Goal: Transaction & Acquisition: Book appointment/travel/reservation

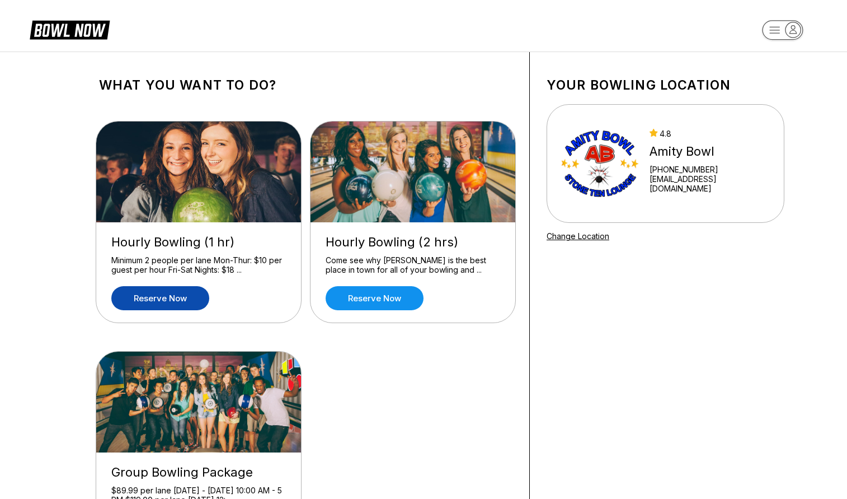
click at [180, 298] on link "Reserve now" at bounding box center [160, 298] width 98 height 24
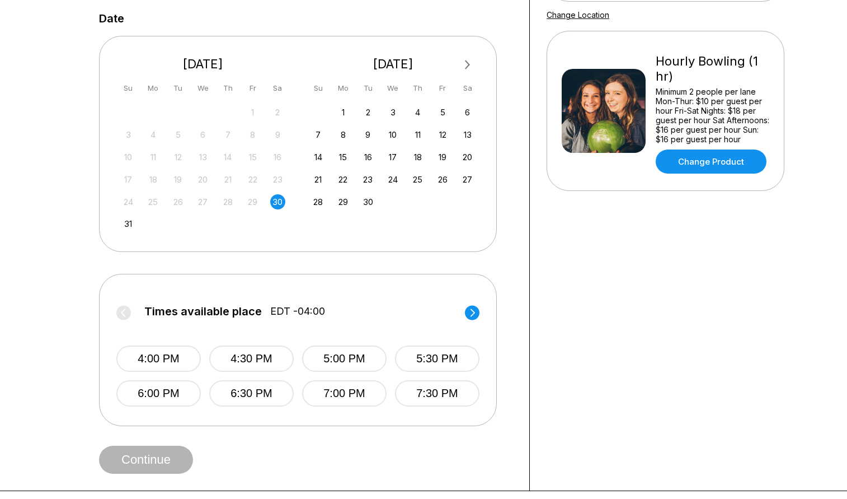
scroll to position [308, 0]
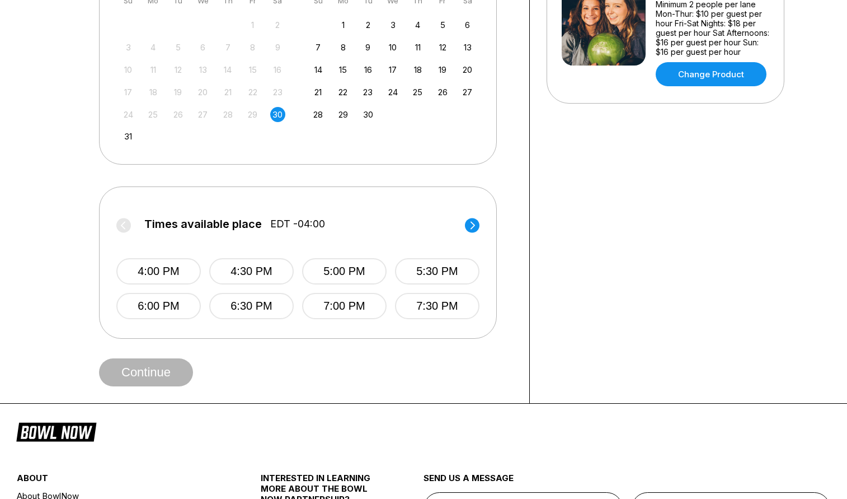
click at [470, 221] on circle at bounding box center [472, 225] width 15 height 15
click at [128, 221] on circle at bounding box center [123, 225] width 15 height 15
click at [474, 226] on icon at bounding box center [473, 225] width 4 height 8
click at [126, 228] on circle at bounding box center [123, 225] width 15 height 15
click at [468, 226] on circle at bounding box center [472, 225] width 15 height 15
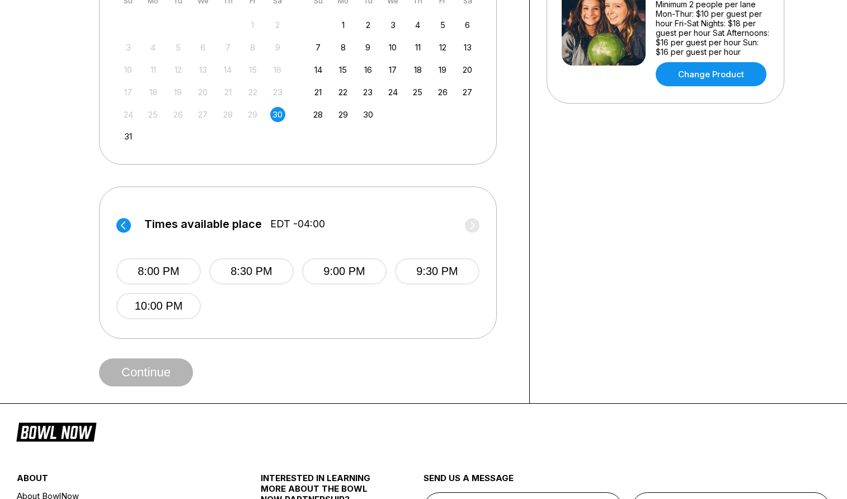
click at [124, 228] on circle at bounding box center [123, 225] width 15 height 15
click at [426, 301] on button "7:30 PM" at bounding box center [437, 306] width 85 height 26
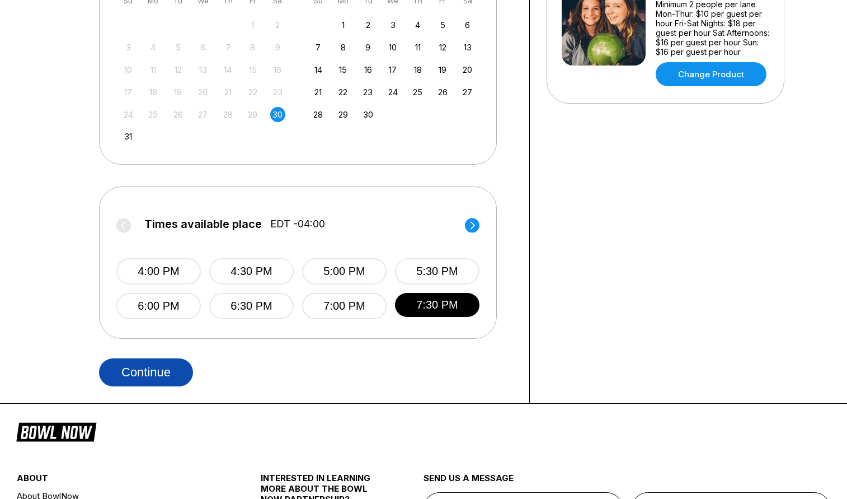
click at [166, 374] on button "Continue" at bounding box center [146, 372] width 94 height 28
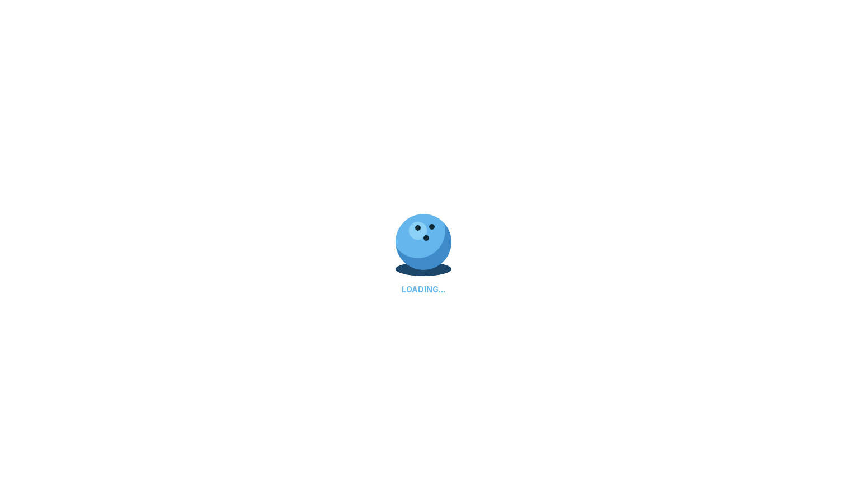
select select "**"
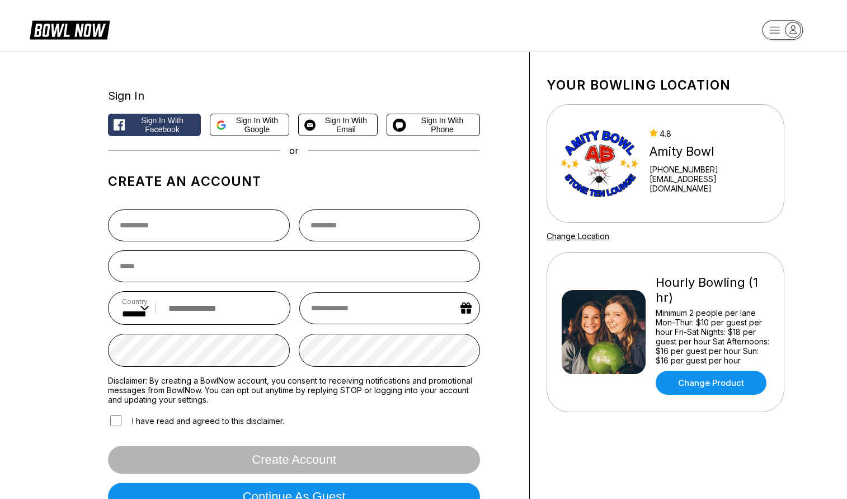
scroll to position [0, 0]
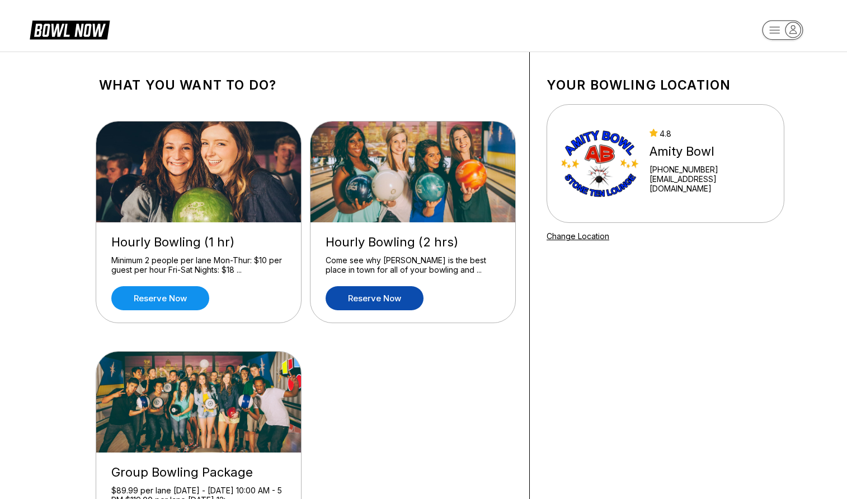
click at [382, 302] on link "Reserve now" at bounding box center [375, 298] width 98 height 24
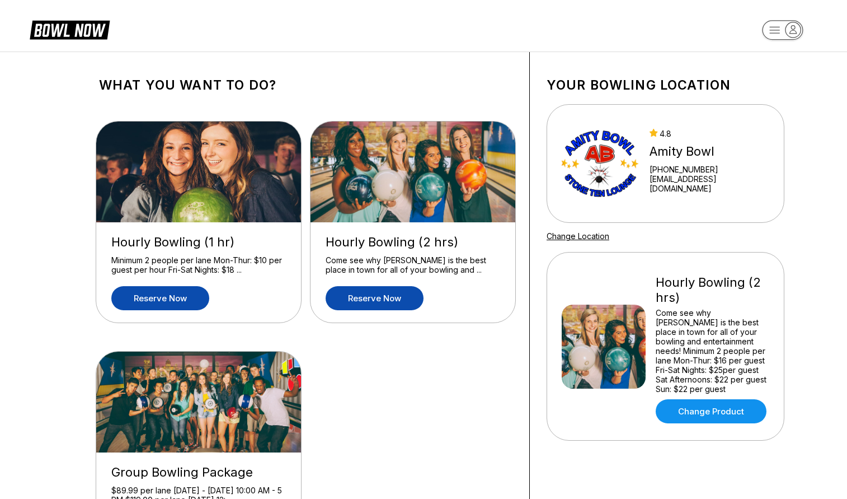
click at [191, 294] on link "Reserve now" at bounding box center [160, 298] width 98 height 24
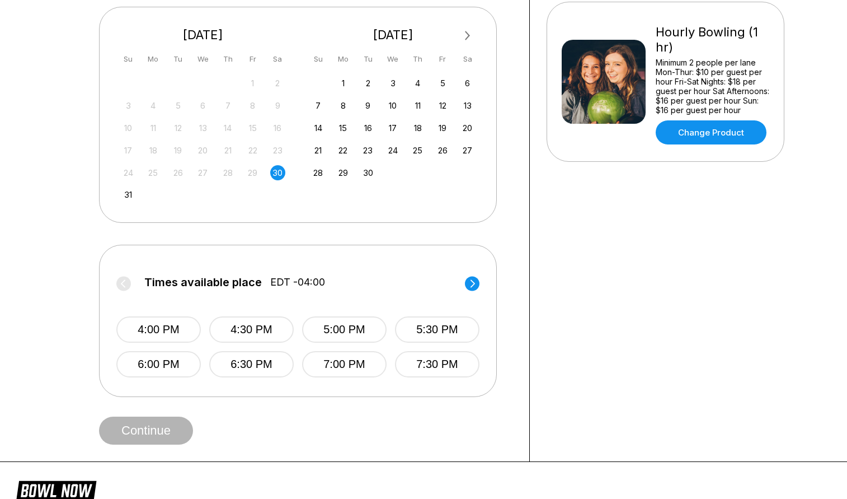
scroll to position [251, 0]
